Goal: Transaction & Acquisition: Register for event/course

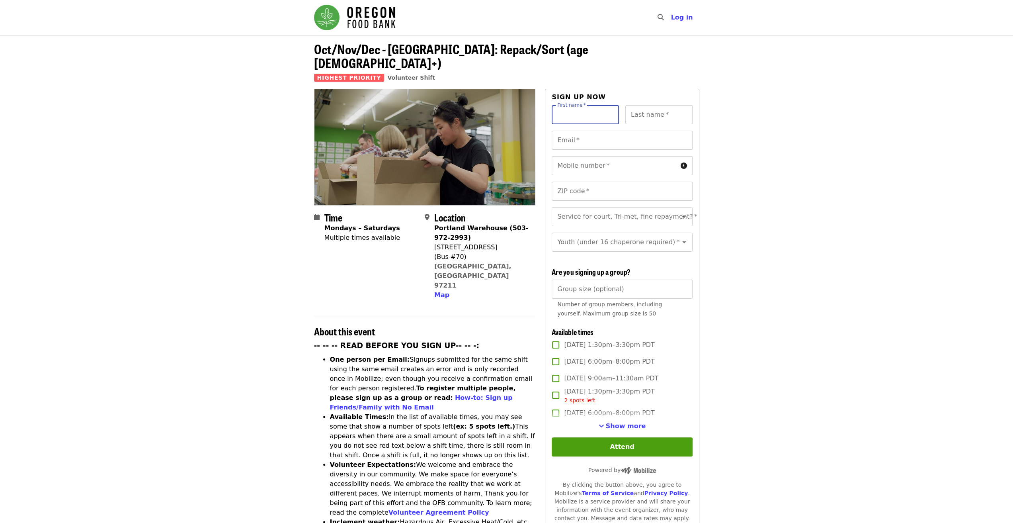
click at [566, 105] on input "First name   *" at bounding box center [585, 114] width 67 height 19
click at [688, 18] on span "Log in" at bounding box center [682, 18] width 22 height 8
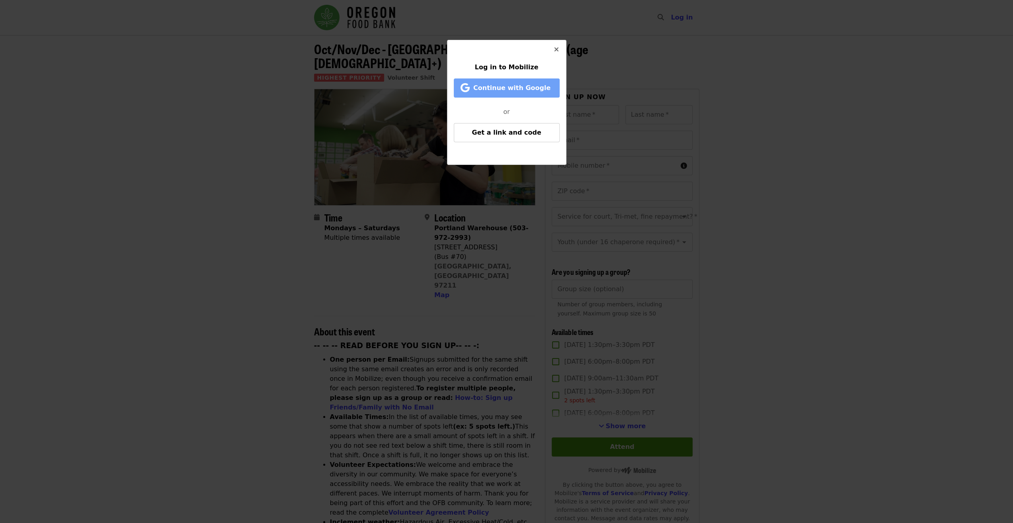
click at [491, 90] on span "Continue with Google" at bounding box center [511, 88] width 77 height 8
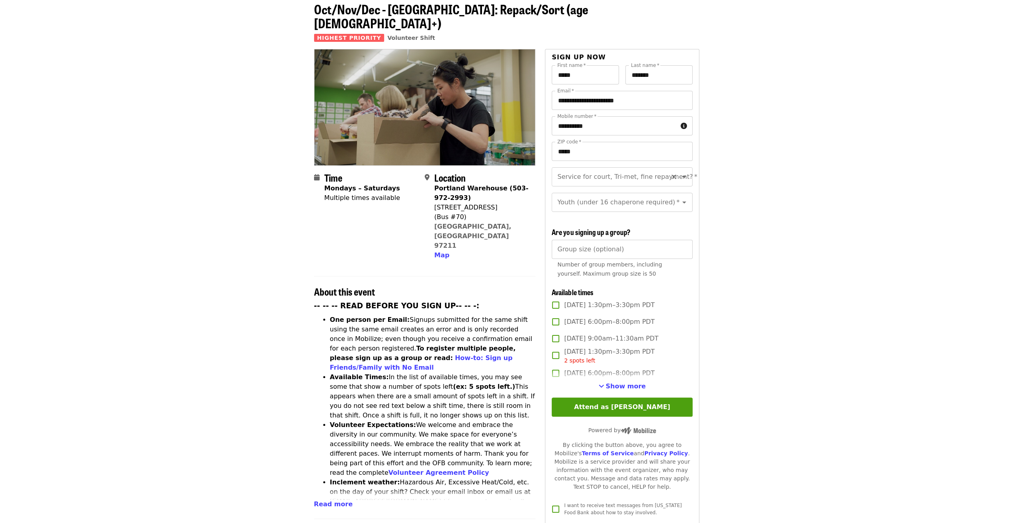
click at [599, 167] on div "Service for court, Tri-met, fine repayment?   * Service for court, Tri-met, fin…" at bounding box center [622, 176] width 141 height 19
click at [562, 191] on li "No" at bounding box center [618, 184] width 135 height 14
type input "**"
click at [599, 198] on input "Youth (under 16 chaperone required)   *" at bounding box center [612, 202] width 108 height 15
click at [576, 217] on li "16 and older" at bounding box center [618, 216] width 135 height 14
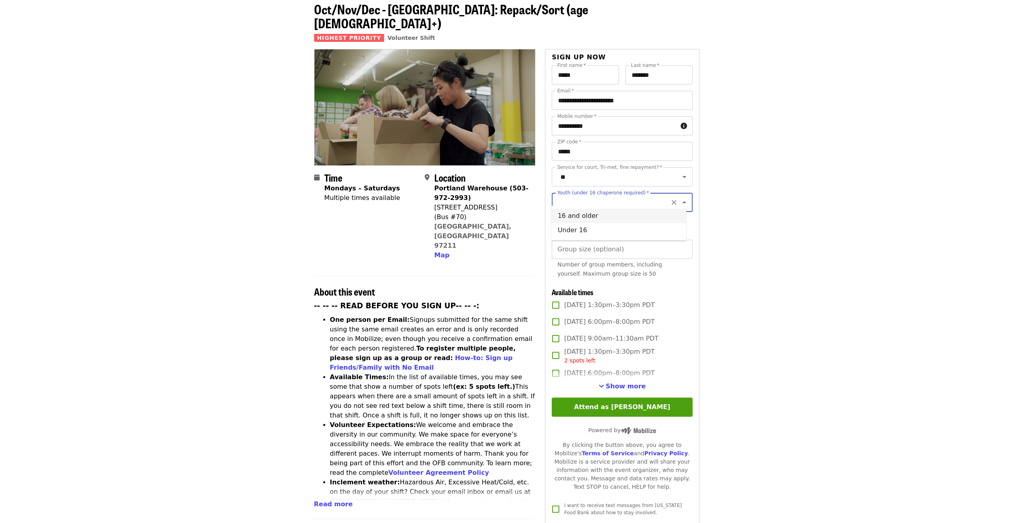
type input "**********"
click at [703, 227] on div "Time Mondays – Saturdays Multiple times available Location Portland Warehouse (…" at bounding box center [507, 444] width 398 height 790
click at [593, 245] on div "Group size (optional) Group size (optional) Number of group members, including …" at bounding box center [622, 261] width 141 height 42
type input "**"
click at [616, 382] on span "Show more" at bounding box center [626, 386] width 40 height 8
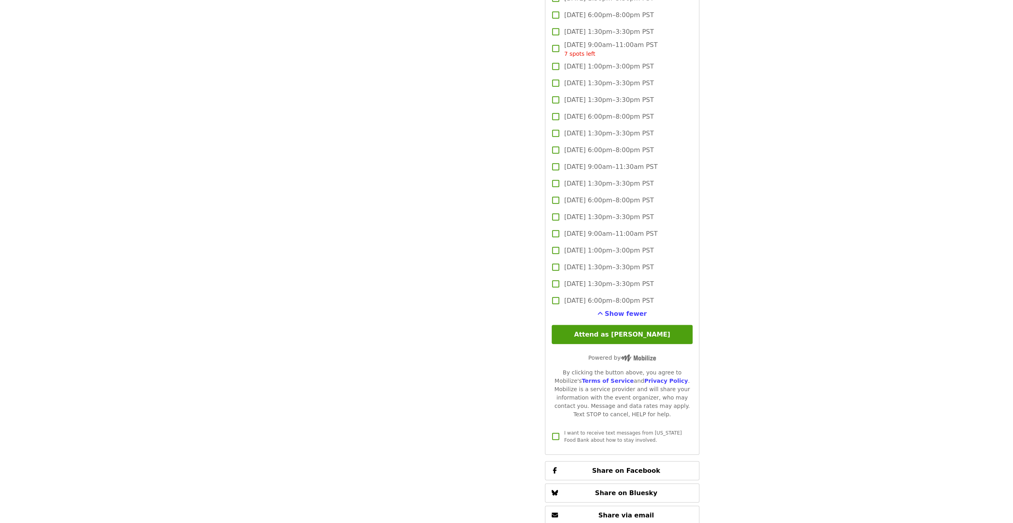
scroll to position [1990, 0]
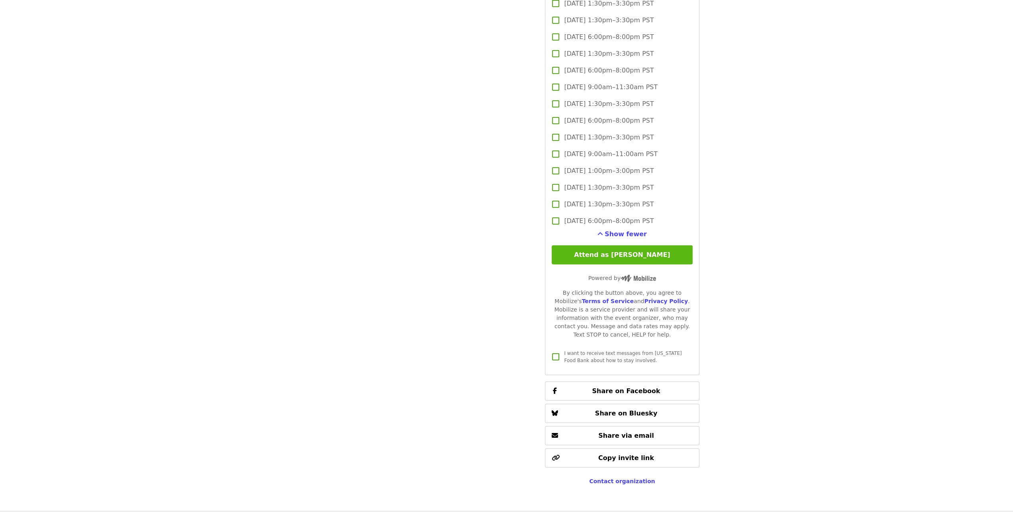
click at [601, 250] on button "Attend as Jason" at bounding box center [622, 254] width 141 height 19
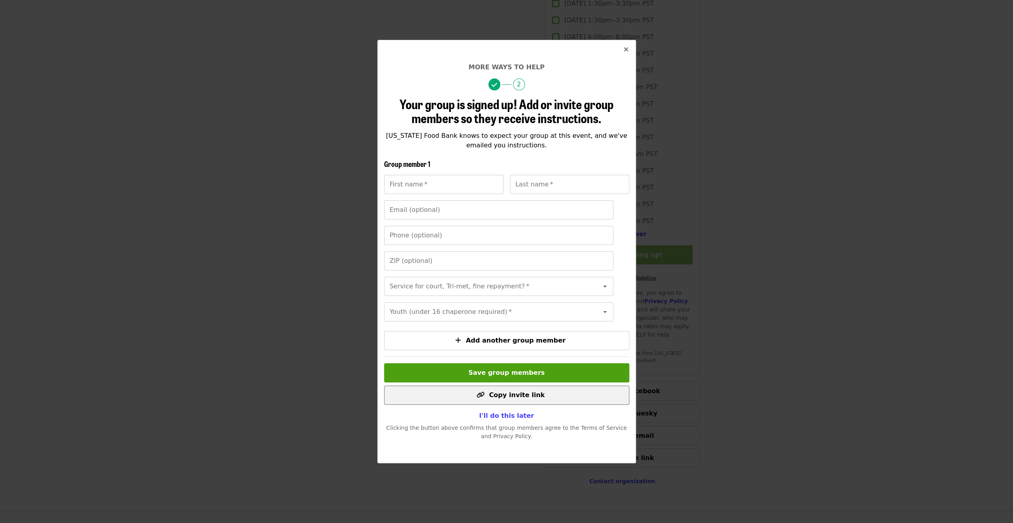
click at [498, 398] on span "Copy invite link" at bounding box center [517, 395] width 56 height 8
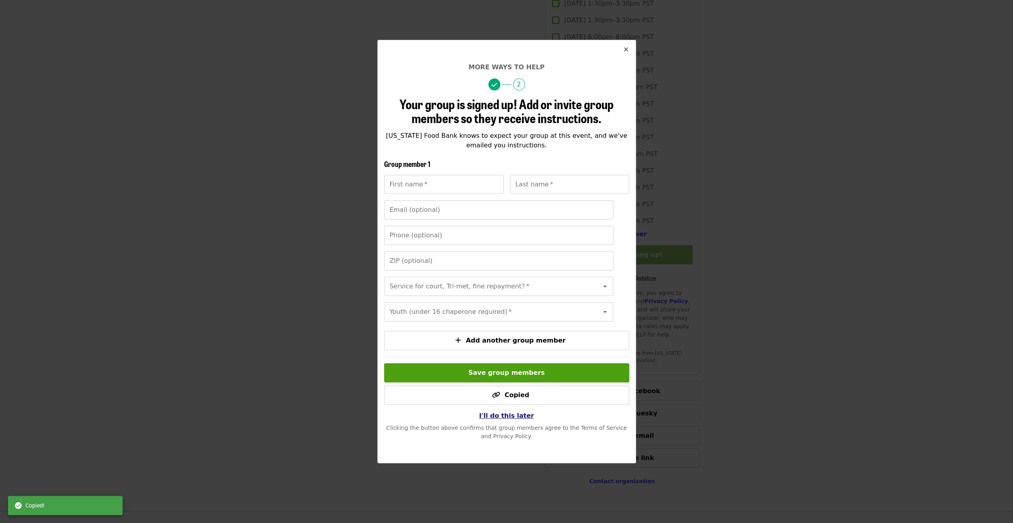
click at [510, 419] on span "I'll do this later" at bounding box center [506, 416] width 55 height 8
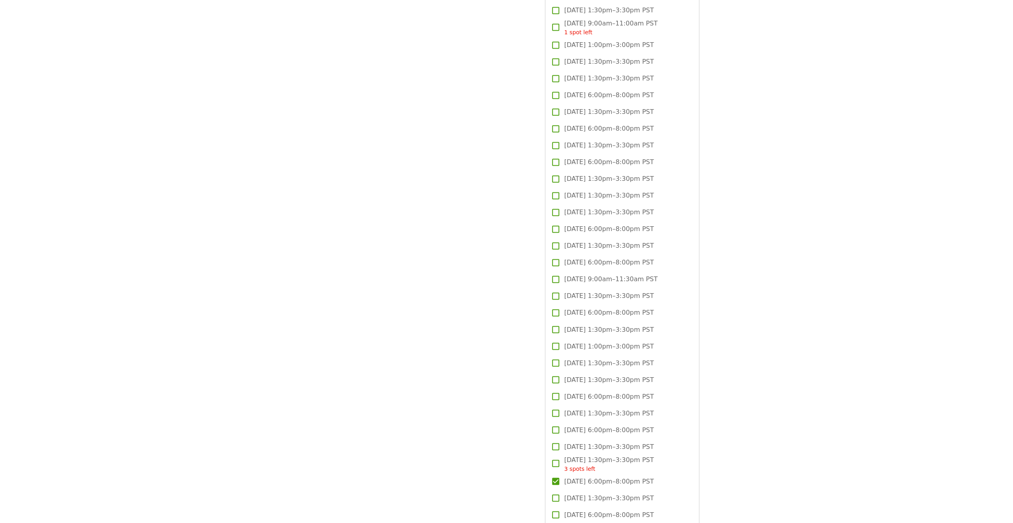
scroll to position [1353, 0]
click at [576, 299] on span "Tue, Dec 2, 1:30pm–3:30pm PST 3 spots left" at bounding box center [609, 304] width 90 height 18
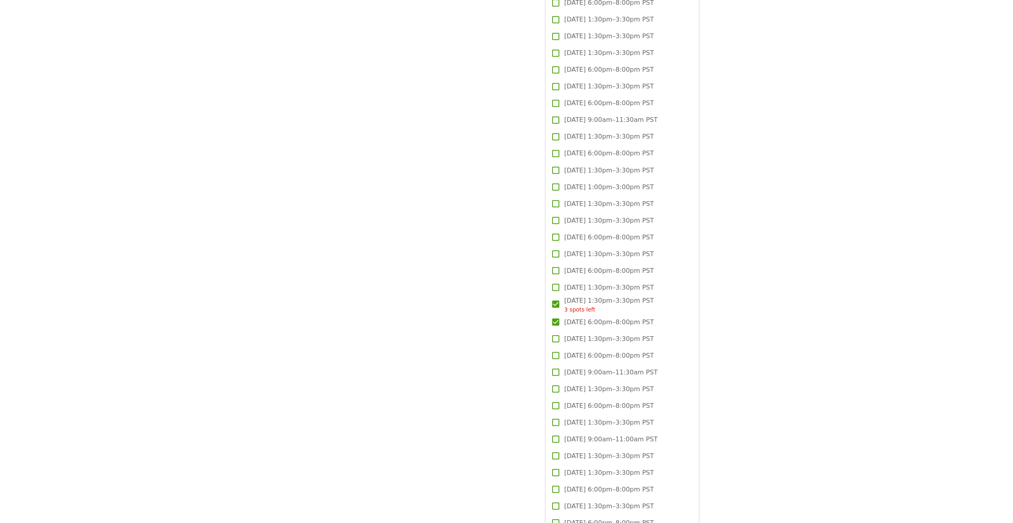
click at [576, 299] on span "Tue, Dec 2, 1:30pm–3:30pm PST 3 spots left" at bounding box center [609, 304] width 90 height 18
click at [579, 306] on span "3 spots left" at bounding box center [579, 309] width 31 height 6
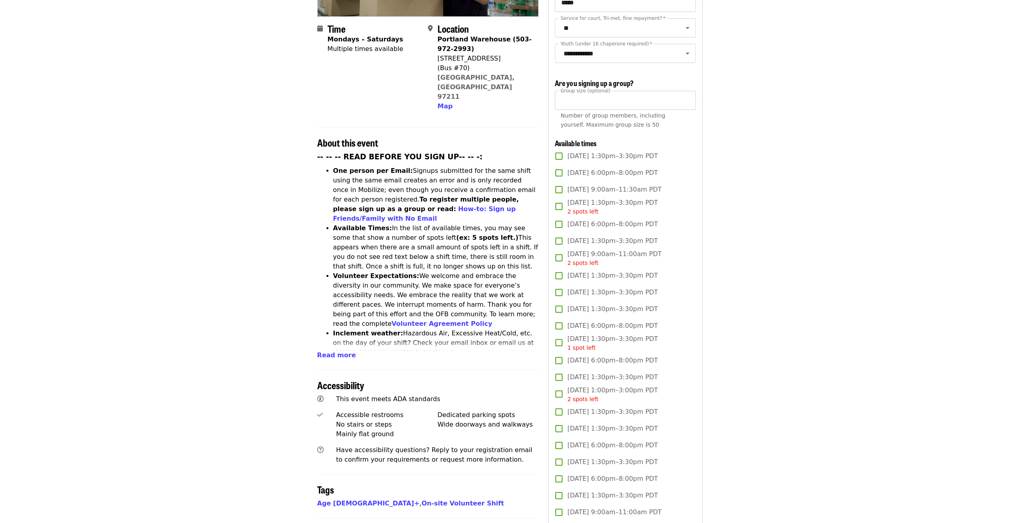
scroll to position [0, 0]
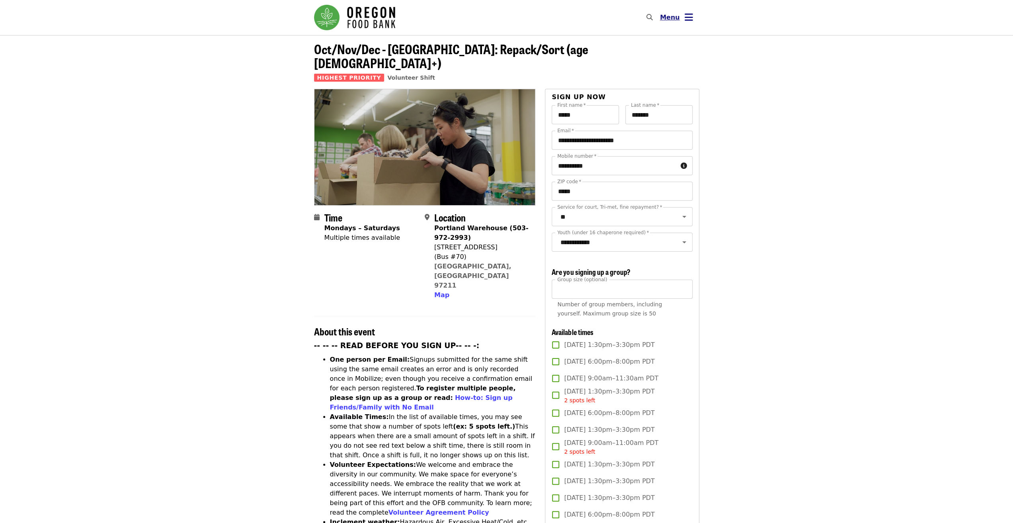
click at [667, 16] on span "Menu" at bounding box center [670, 18] width 20 height 8
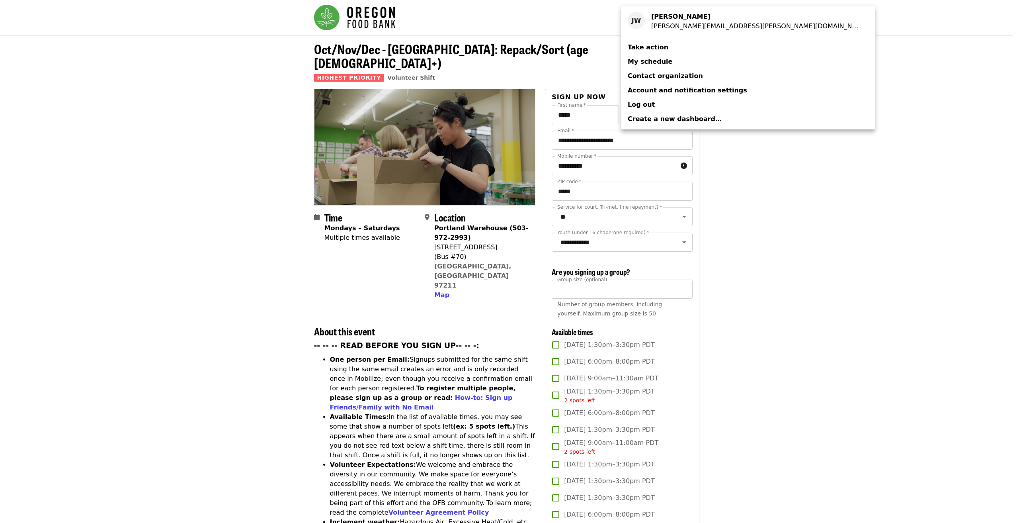
click at [653, 60] on span "My schedule" at bounding box center [650, 62] width 45 height 8
